Goal: Task Accomplishment & Management: Manage account settings

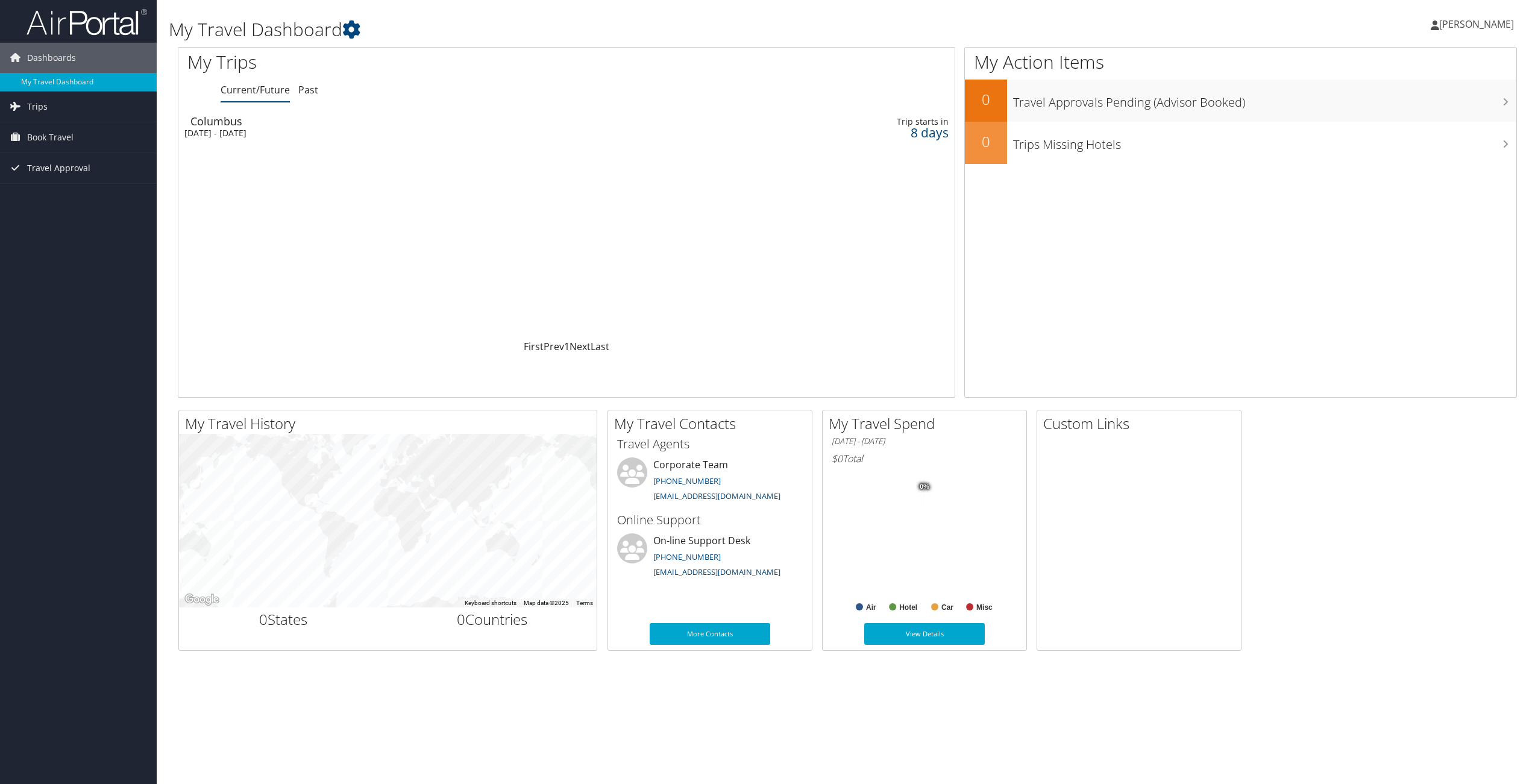
click at [840, 141] on td "Trip starts in 8 days" at bounding box center [858, 127] width 193 height 34
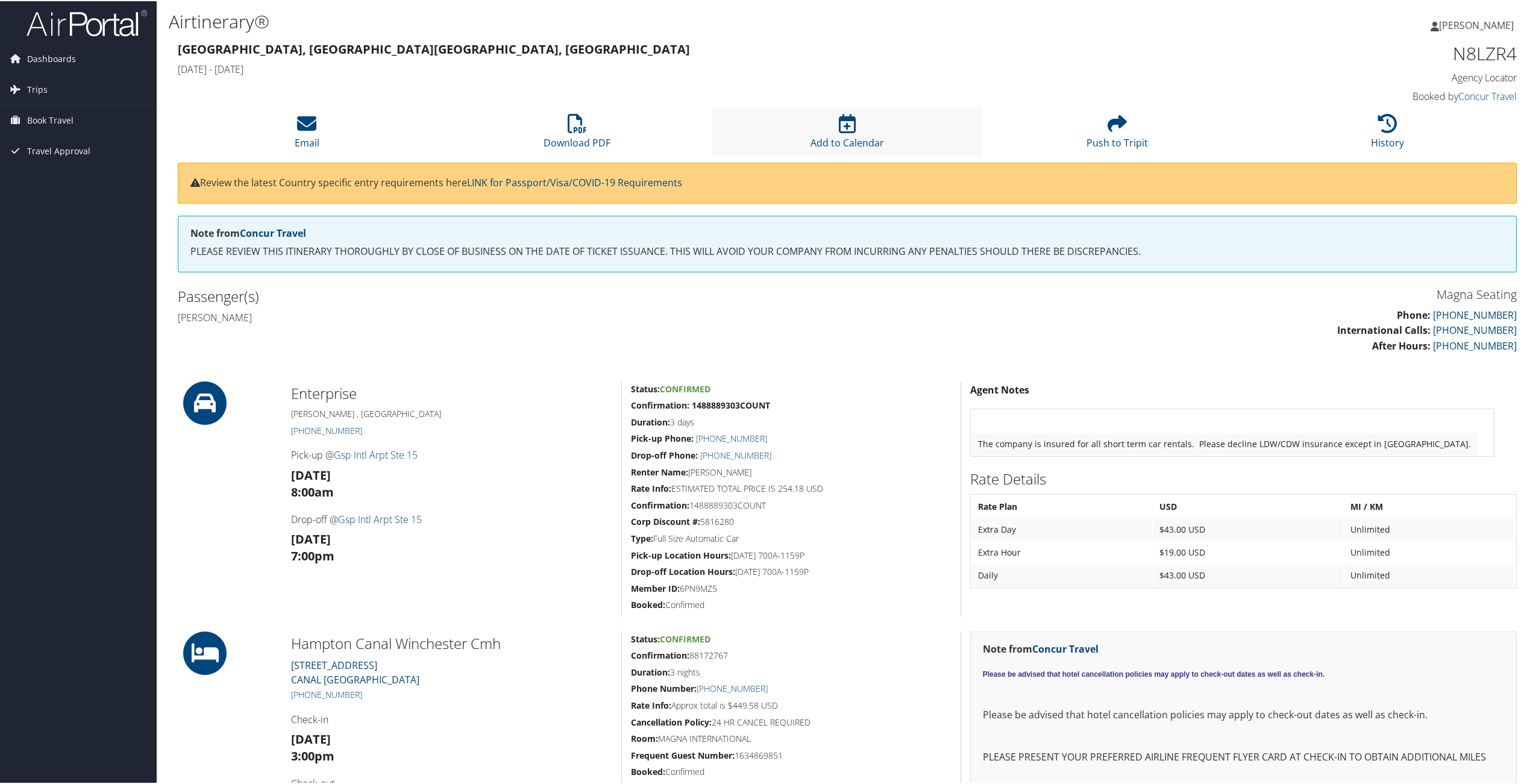
click at [853, 129] on li "Add to Calendar" at bounding box center [847, 131] width 270 height 49
click at [65, 58] on span "Dashboards" at bounding box center [52, 58] width 49 height 30
click at [67, 86] on link "My Travel Dashboard" at bounding box center [78, 82] width 157 height 18
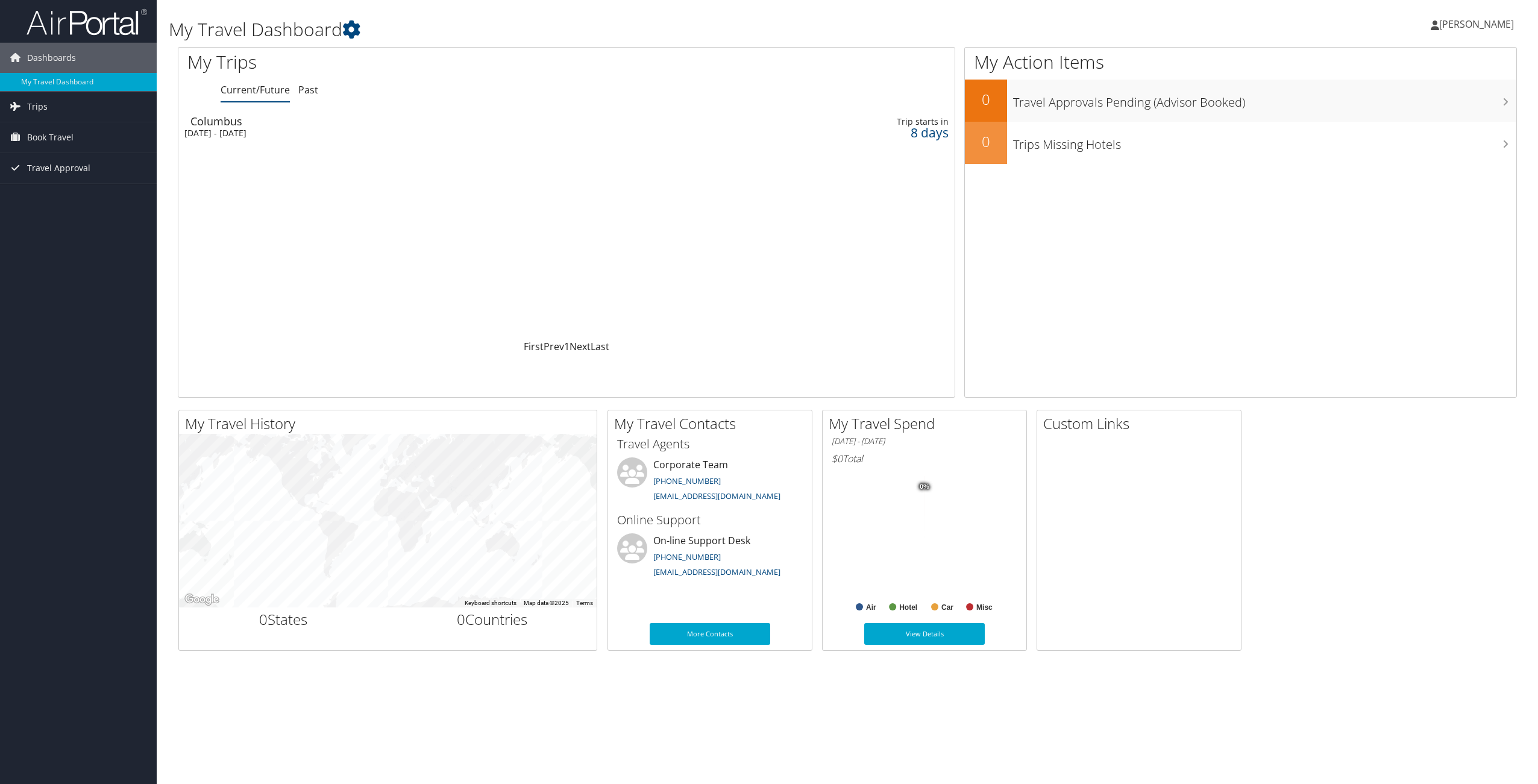
click at [222, 123] on div "Columbus" at bounding box center [423, 121] width 466 height 11
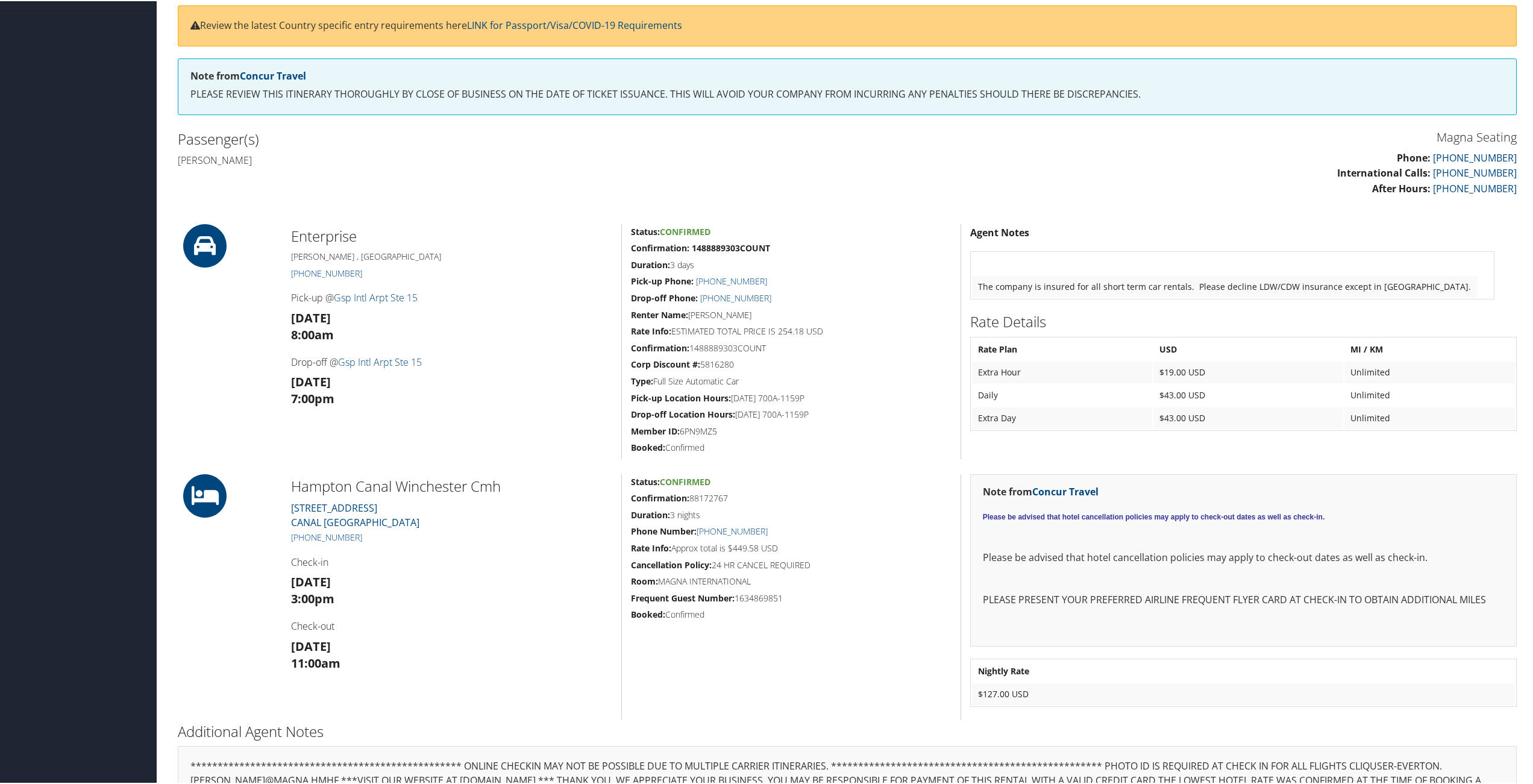
scroll to position [141, 0]
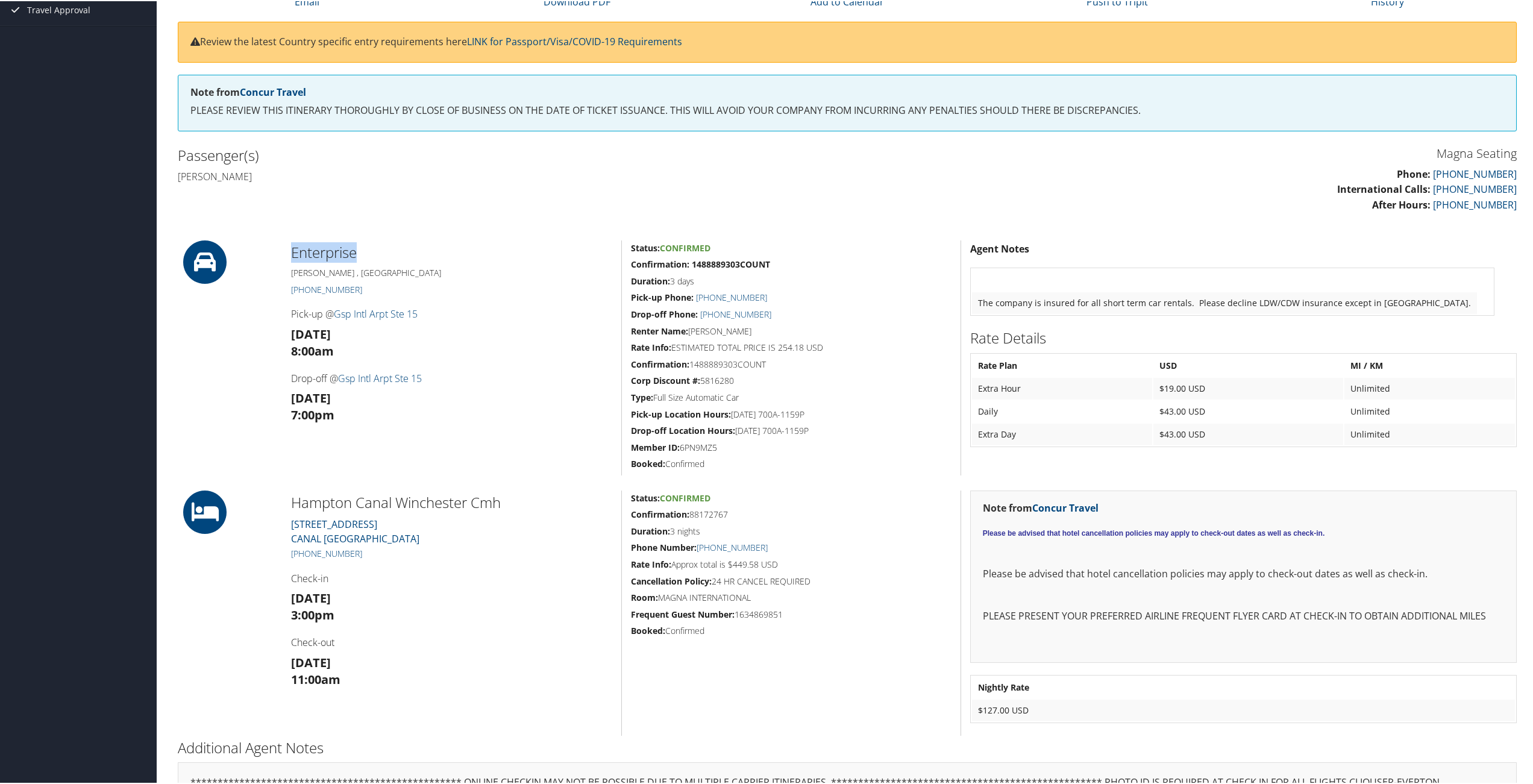
drag, startPoint x: 286, startPoint y: 247, endPoint x: 357, endPoint y: 253, distance: 71.3
click at [357, 253] on div "Enterprise Greer , SC (833) 763-1737 Pick-up @ Gsp Intl Arpt Ste 15 Tue 14 Oct …" at bounding box center [452, 357] width 339 height 235
click at [278, 500] on div at bounding box center [226, 611] width 113 height 245
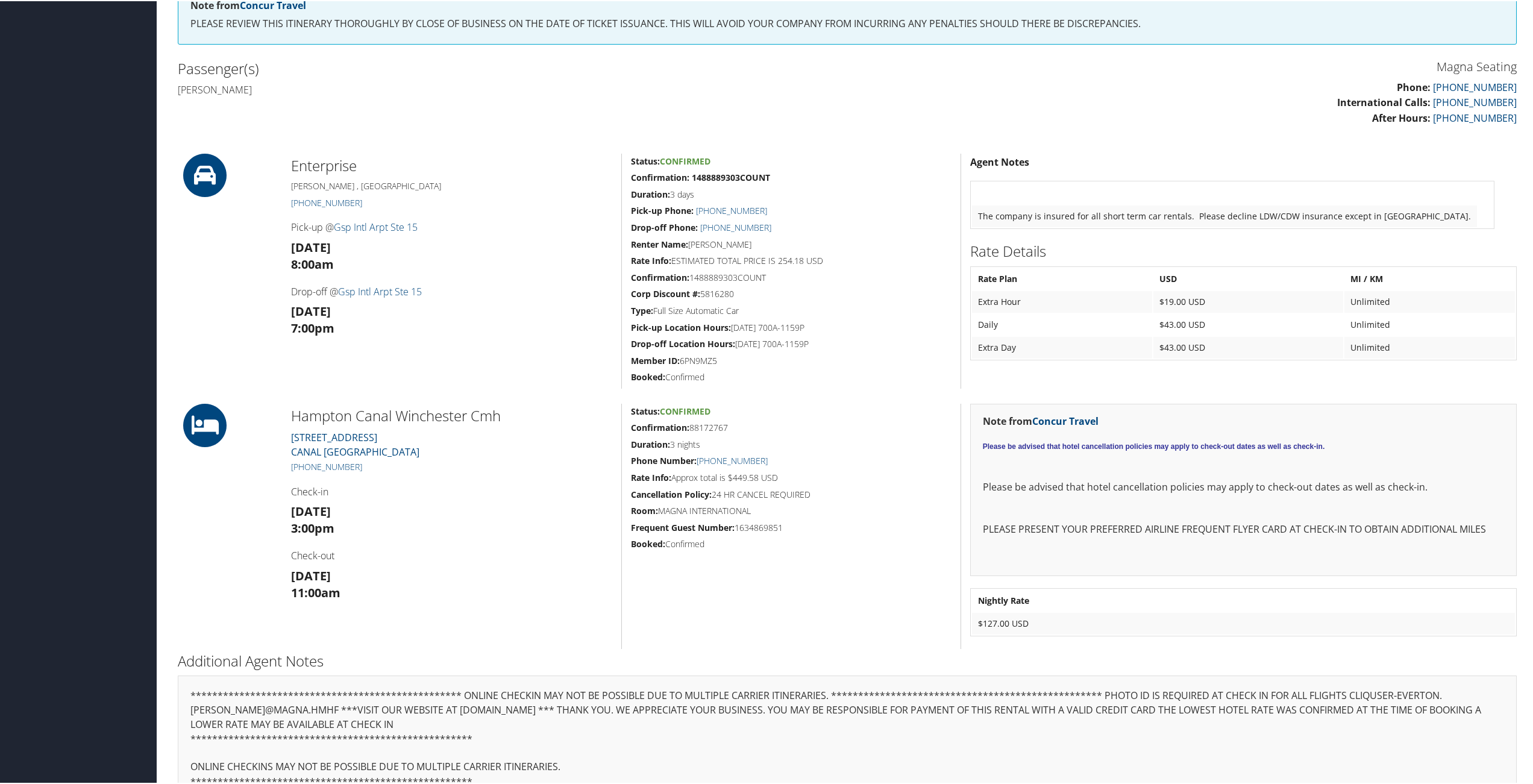
scroll to position [239, 0]
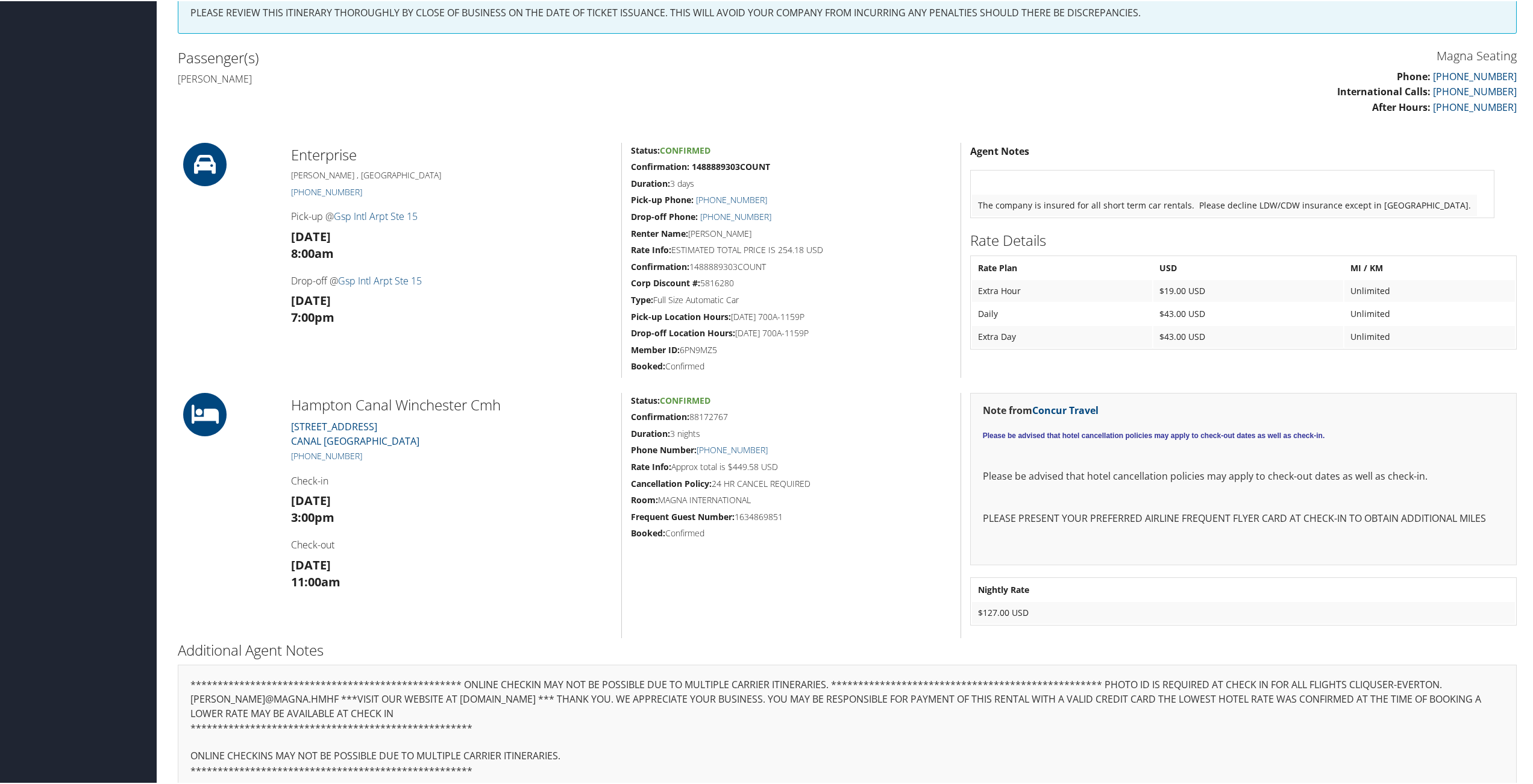
drag, startPoint x: 343, startPoint y: 567, endPoint x: 288, endPoint y: 569, distance: 55.0
click at [288, 569] on div "Hampton Canal Winchester Cmh 700 West Waterloo Street CANAL WINCHESTER OH 43110…" at bounding box center [452, 514] width 339 height 245
click at [334, 325] on div "Enterprise Greer , SC (833) 763-1737 Pick-up @ Gsp Intl Arpt Ste 15 Tue 14 Oct …" at bounding box center [452, 259] width 339 height 235
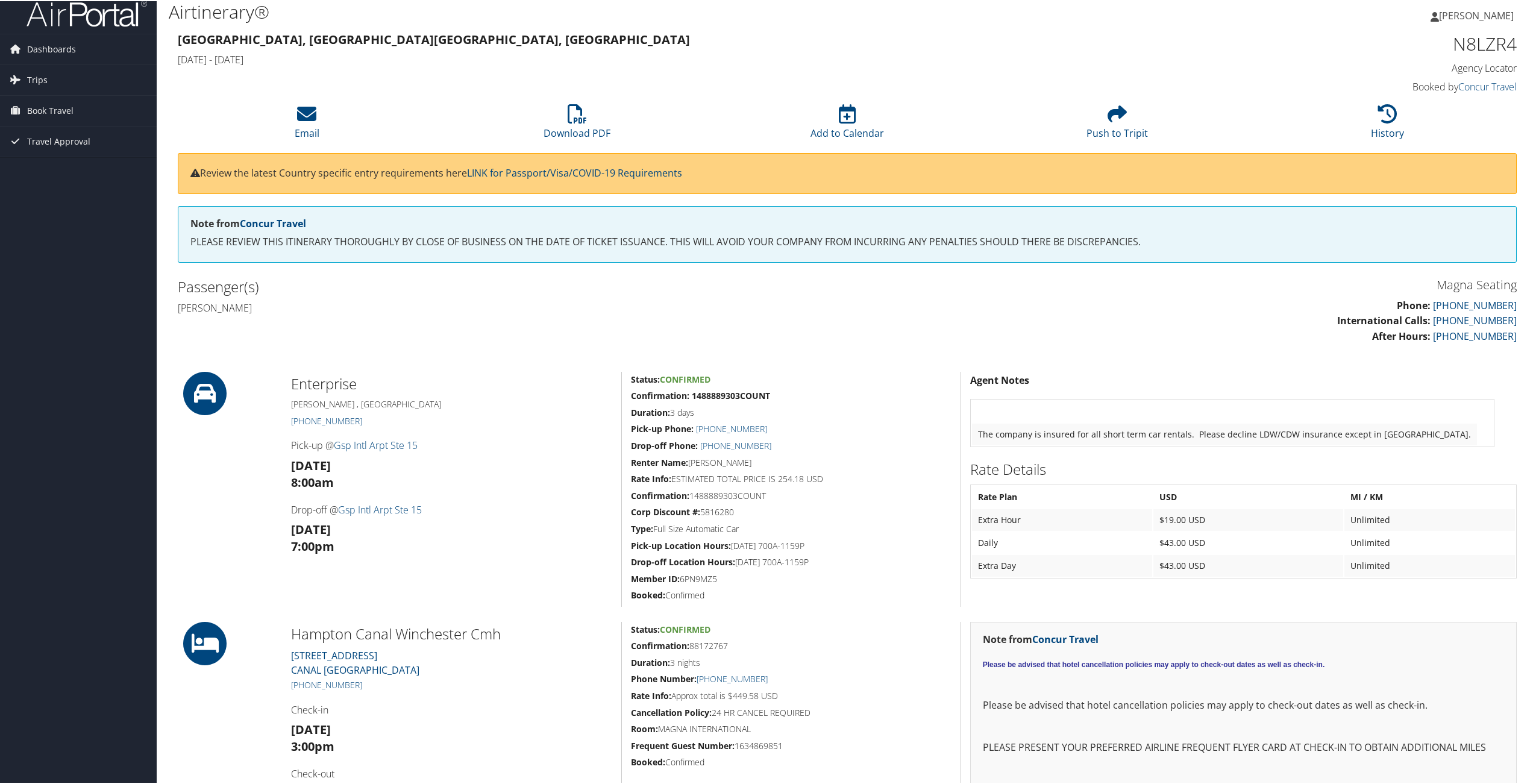
scroll to position [0, 0]
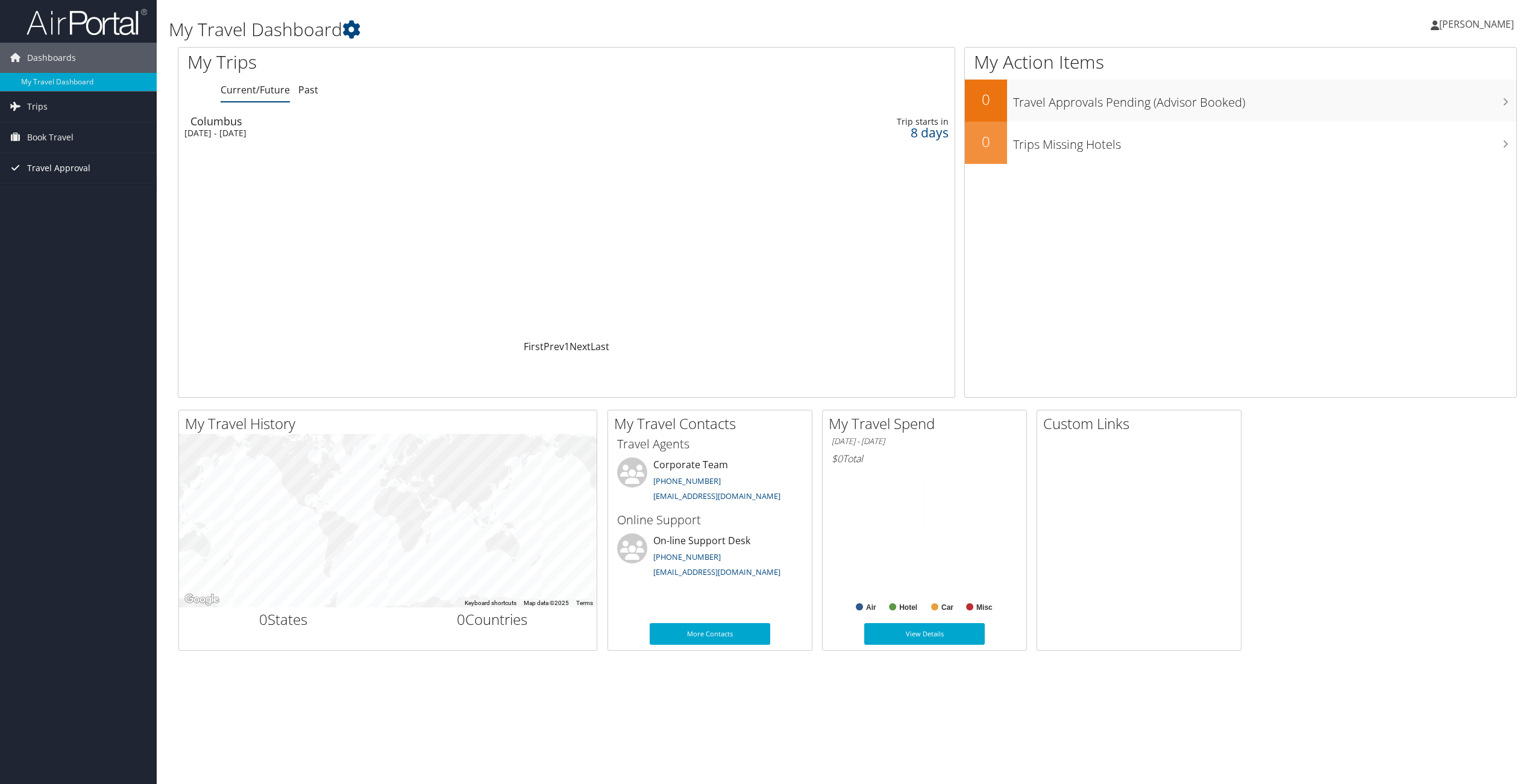
click at [70, 173] on span "Travel Approval" at bounding box center [59, 168] width 63 height 30
click at [74, 186] on link "Pending Trip Approvals" at bounding box center [78, 192] width 157 height 18
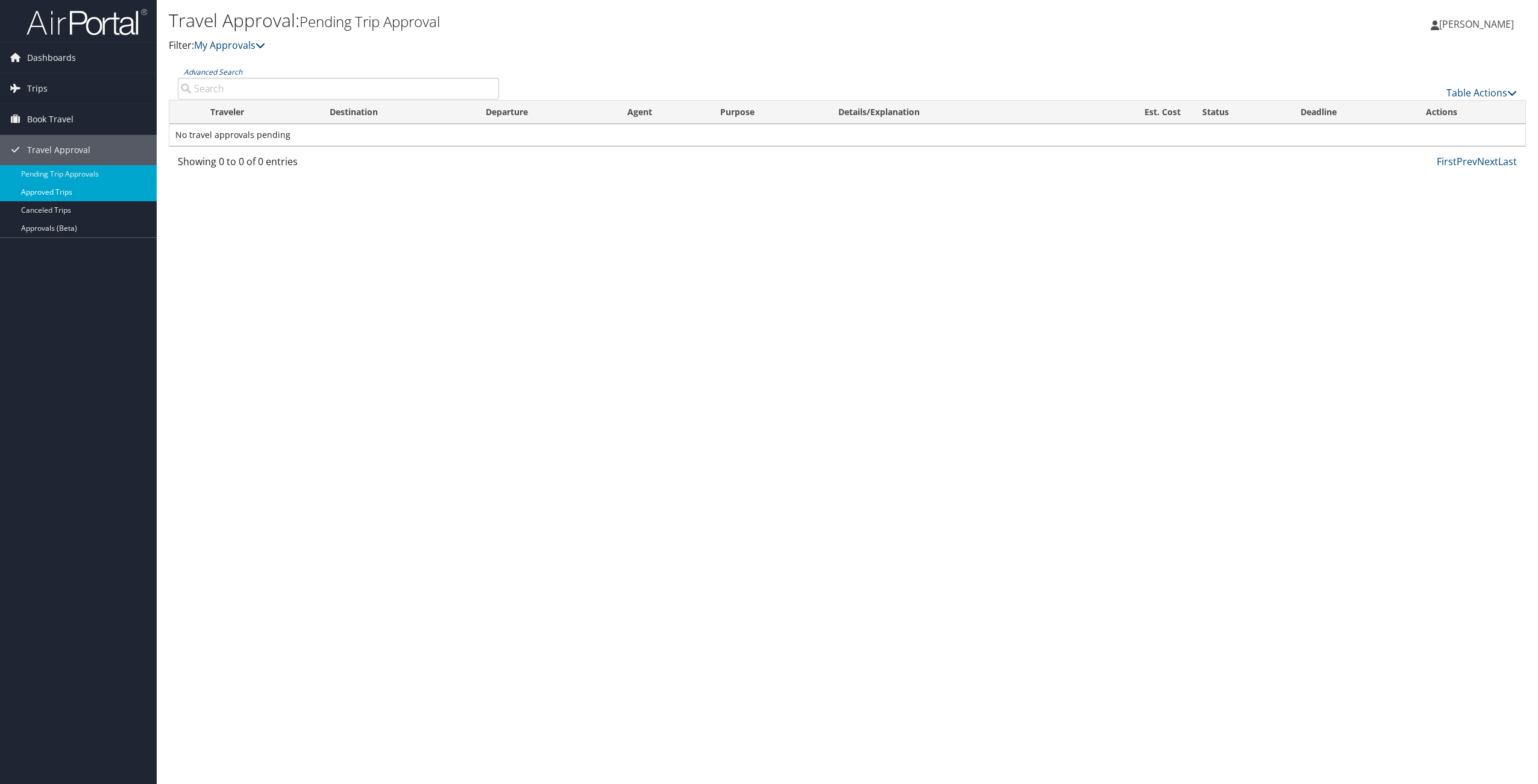
click at [78, 190] on link "Approved Trips" at bounding box center [78, 192] width 157 height 18
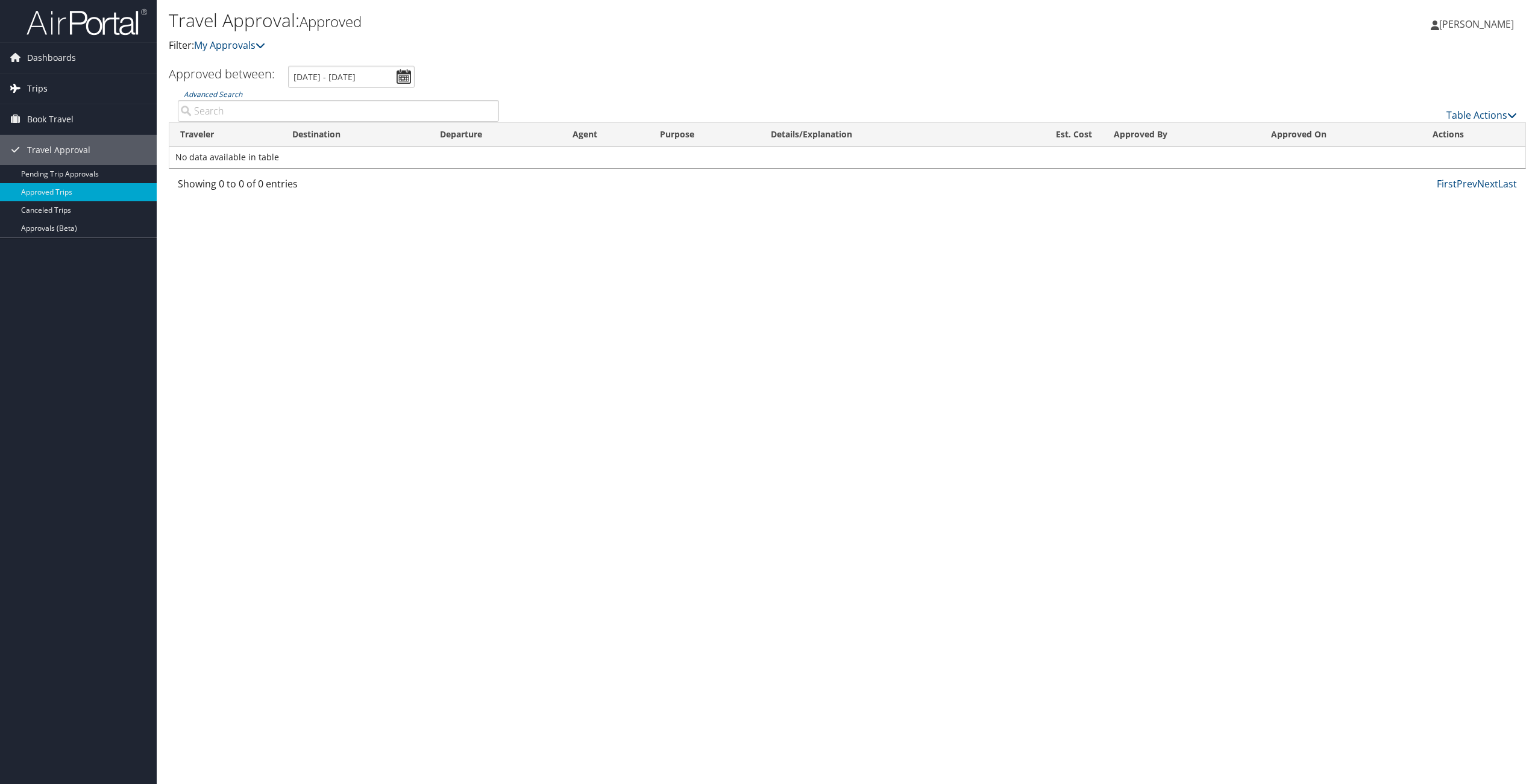
click at [57, 87] on link "Trips" at bounding box center [78, 89] width 157 height 30
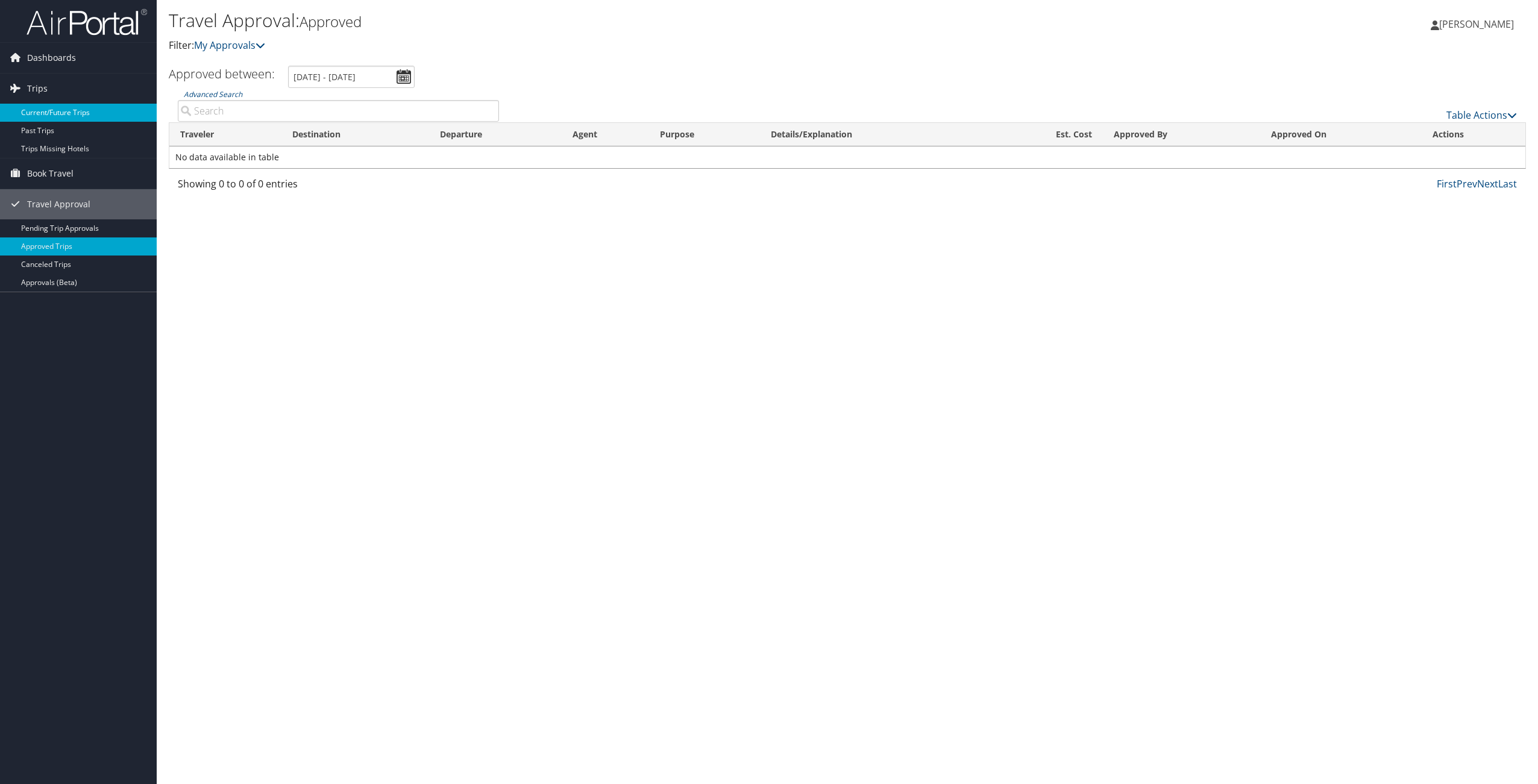
click at [80, 115] on link "Current/Future Trips" at bounding box center [78, 113] width 157 height 18
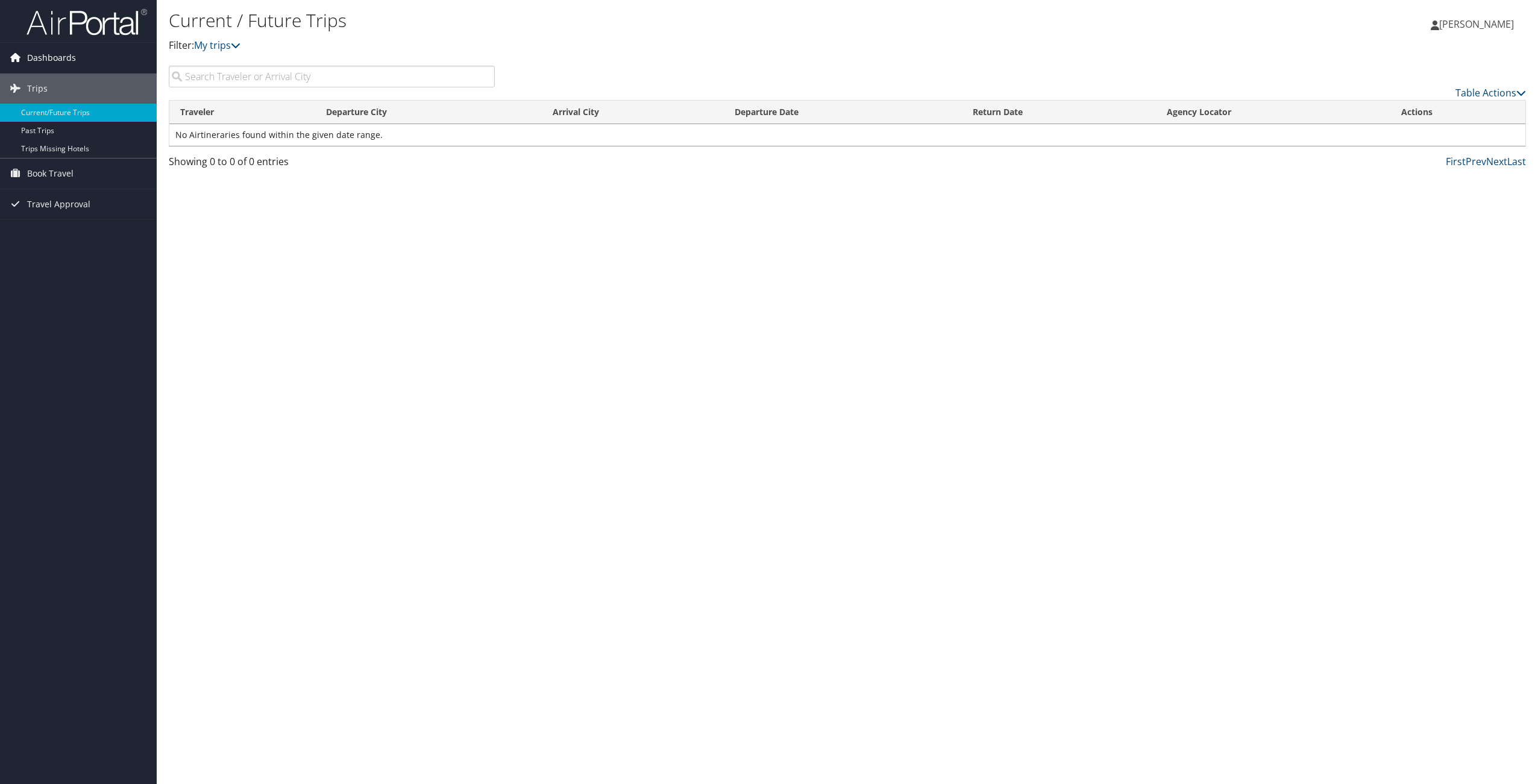
click at [44, 56] on span "Dashboards" at bounding box center [52, 58] width 49 height 30
click at [64, 74] on link "My Travel Dashboard" at bounding box center [78, 82] width 157 height 18
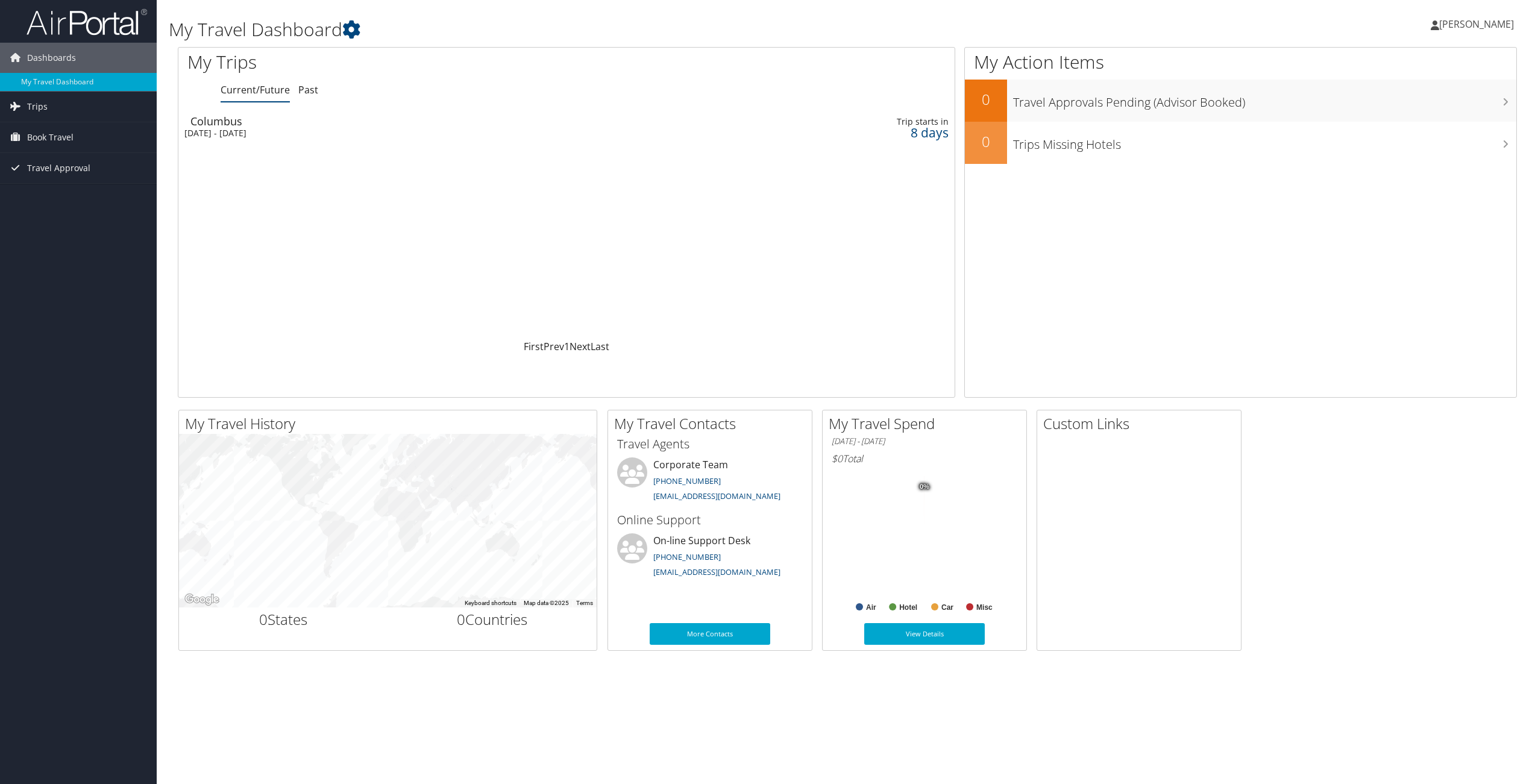
click at [224, 123] on div "Columbus" at bounding box center [423, 121] width 466 height 11
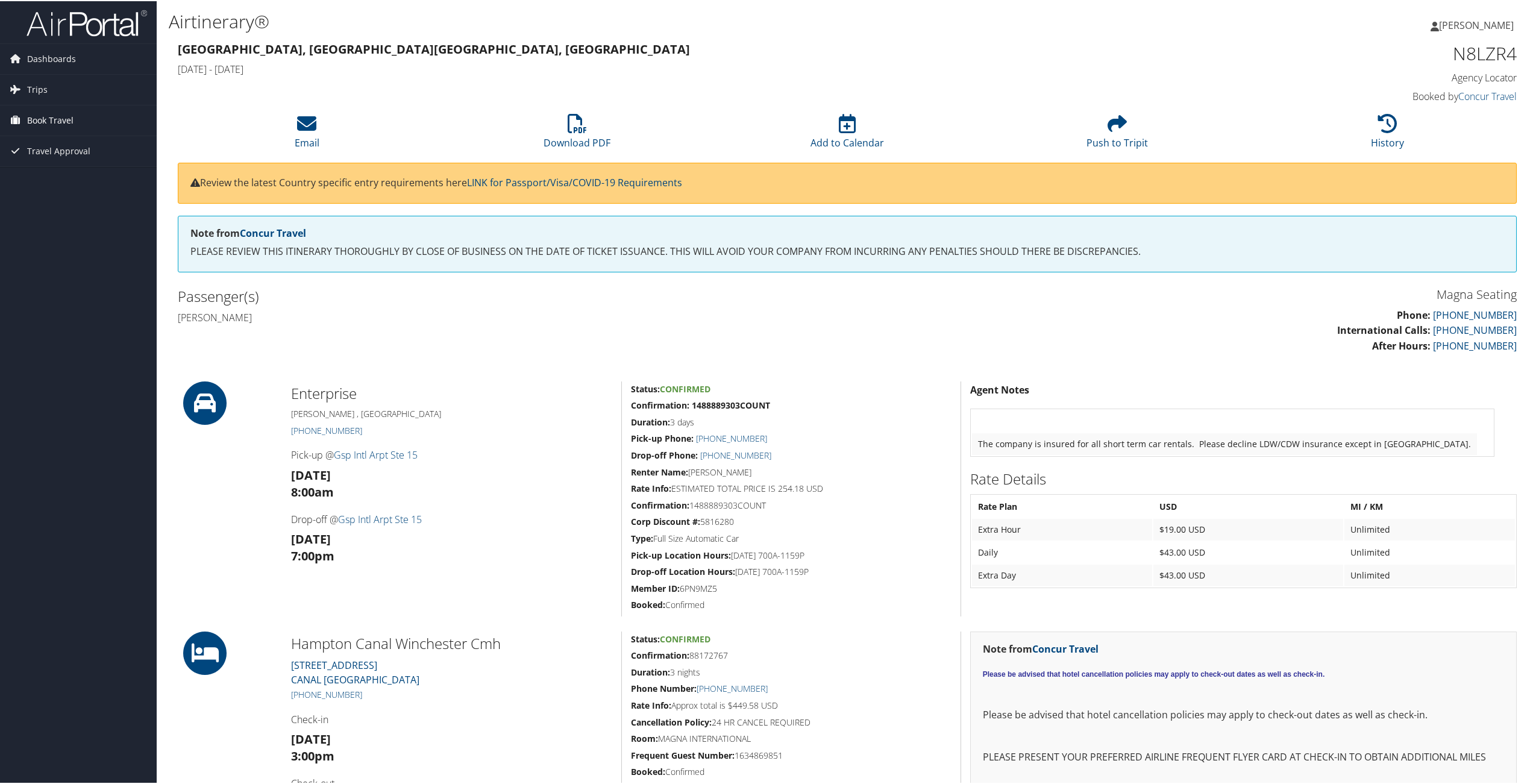
click at [46, 123] on span "Book Travel" at bounding box center [50, 119] width 46 height 30
click at [97, 139] on link "Agent Booking Request" at bounding box center [78, 143] width 157 height 18
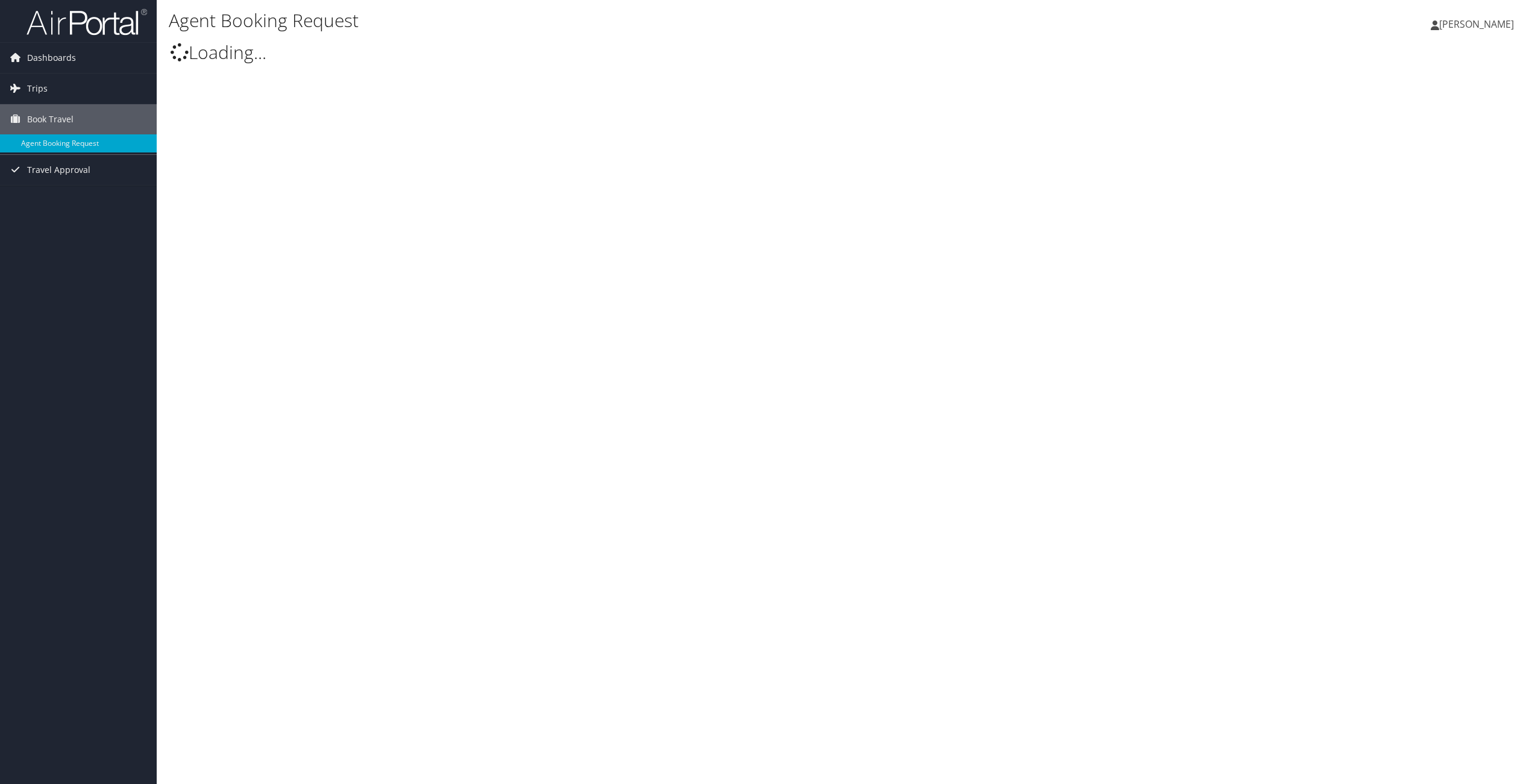
type input "[PERSON_NAME]"
select select "[EMAIL_ADDRESS][DOMAIN_NAME]"
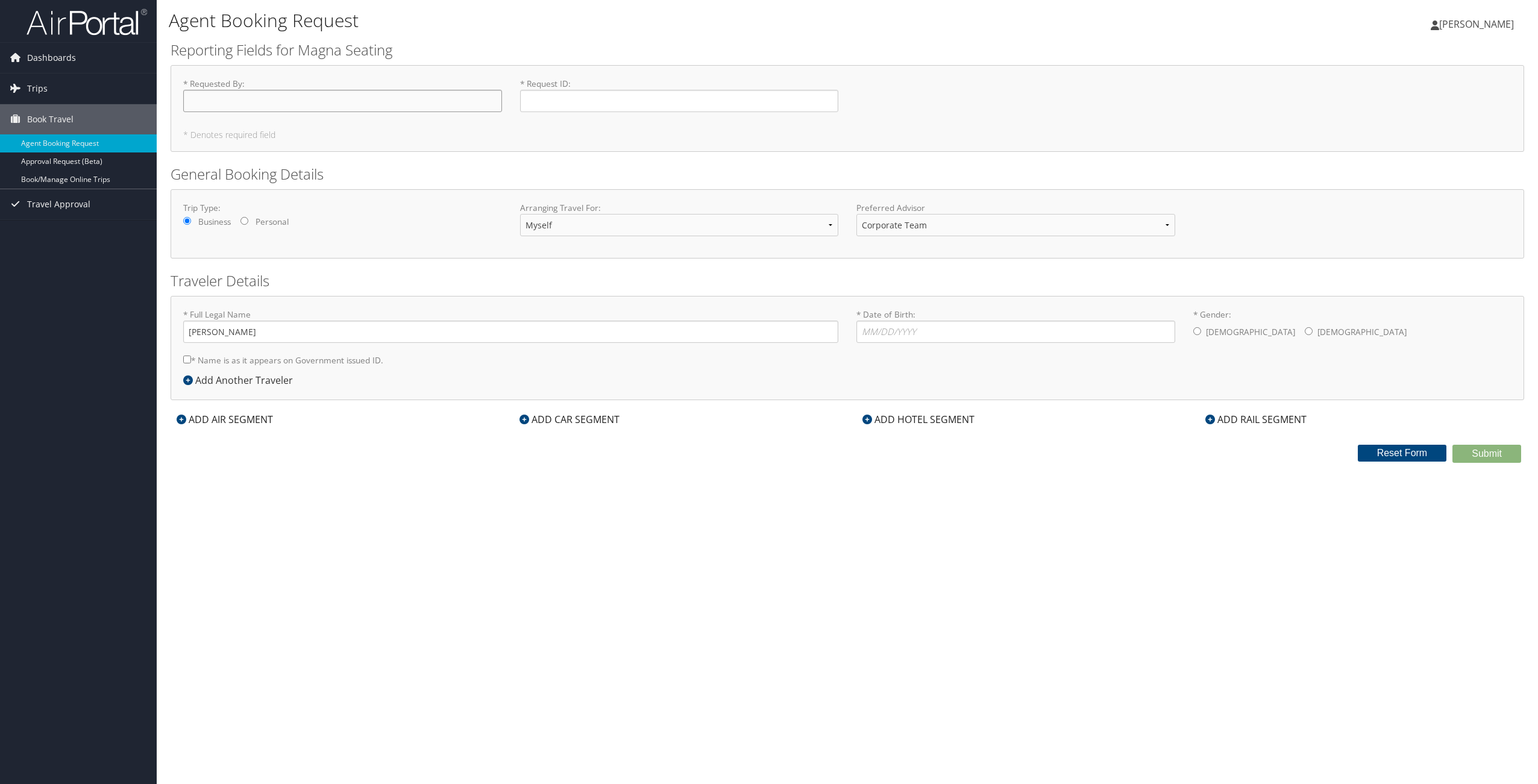
click at [357, 94] on input "* Requested By : Required" at bounding box center [342, 101] width 319 height 22
click at [375, 159] on form "Reporting Fields for Magna Seating * Requested By : Required * Request ID : Req…" at bounding box center [847, 251] width 1353 height 423
click at [71, 175] on link "Book/Manage Online Trips" at bounding box center [78, 180] width 157 height 18
click at [52, 63] on span "Dashboards" at bounding box center [52, 58] width 49 height 30
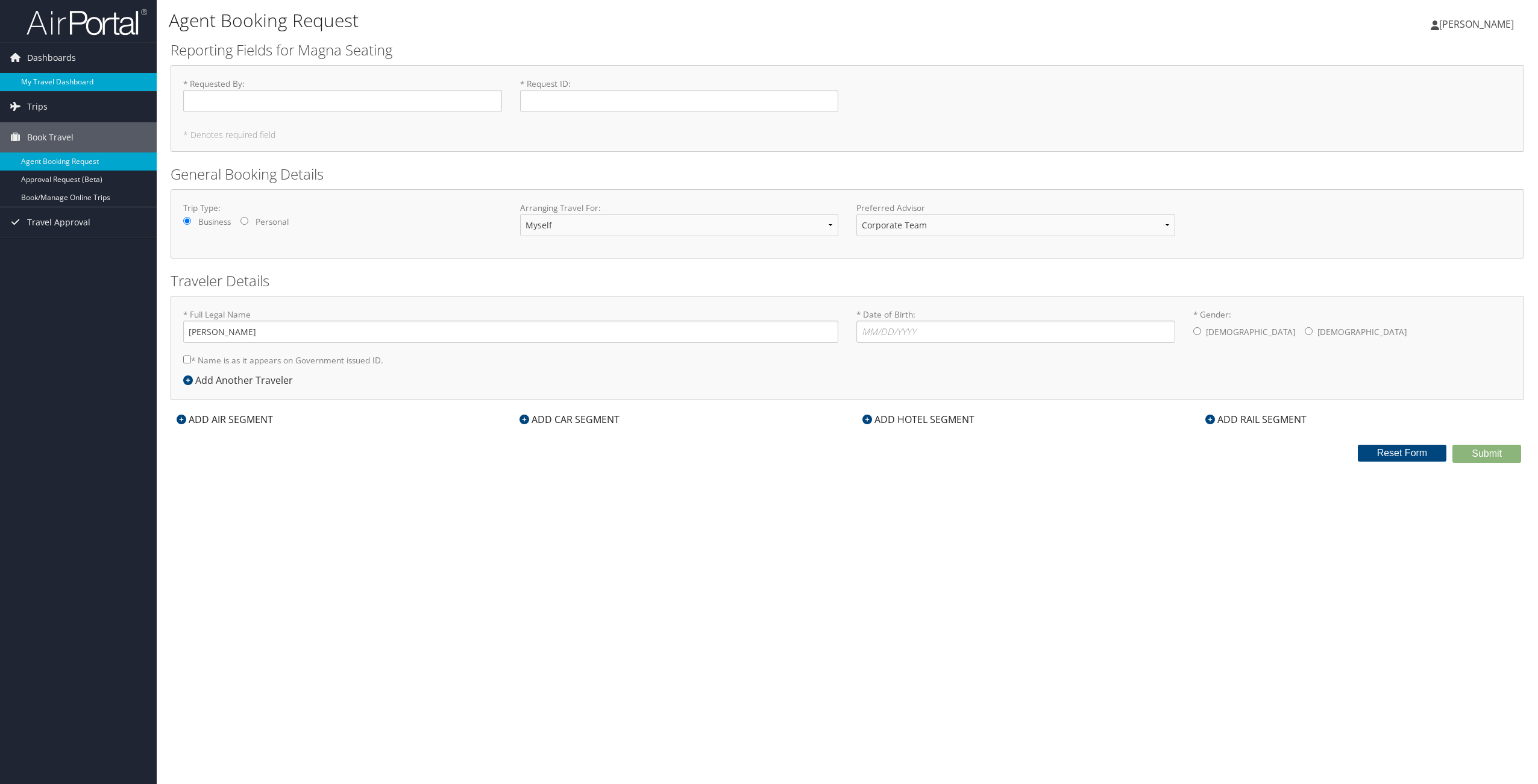
click at [77, 86] on link "My Travel Dashboard" at bounding box center [78, 82] width 157 height 18
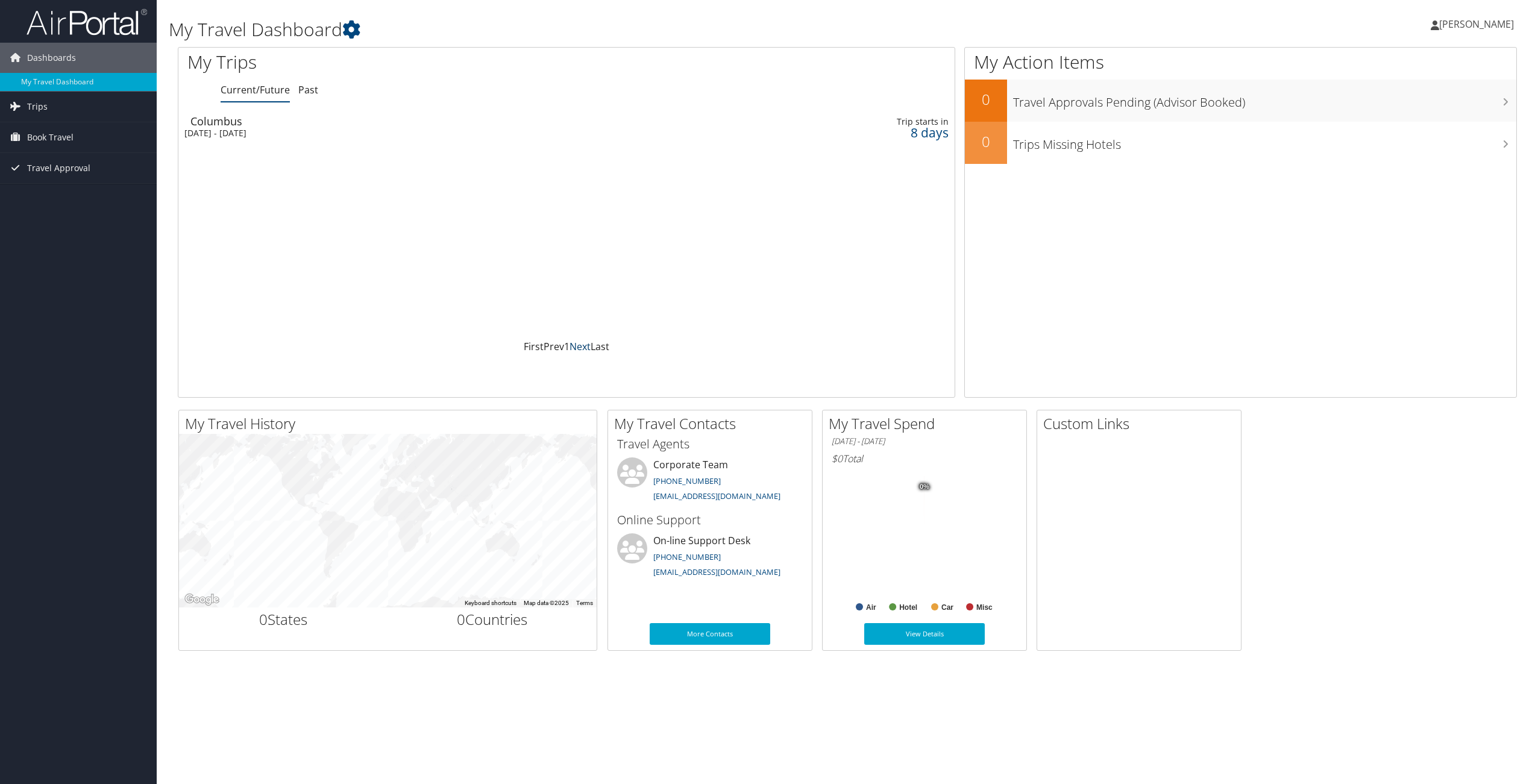
click at [570, 347] on link "Next" at bounding box center [580, 346] width 21 height 13
click at [535, 346] on link "First" at bounding box center [533, 346] width 20 height 13
